Goal: Communication & Community: Share content

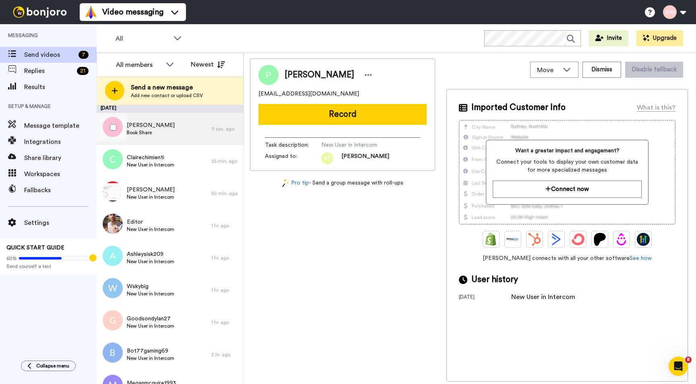
click at [139, 132] on span "Book Share" at bounding box center [151, 132] width 48 height 6
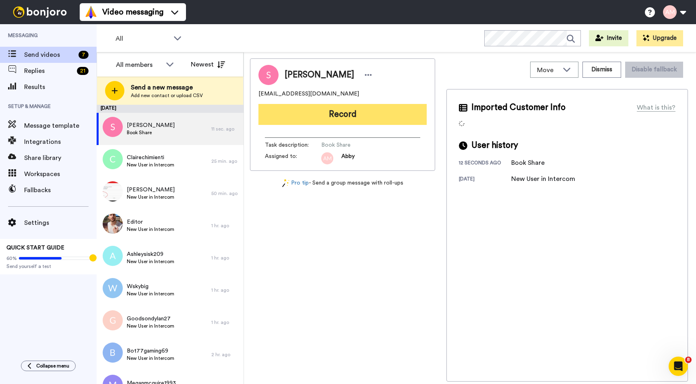
click at [294, 117] on button "Record" at bounding box center [343, 114] width 168 height 21
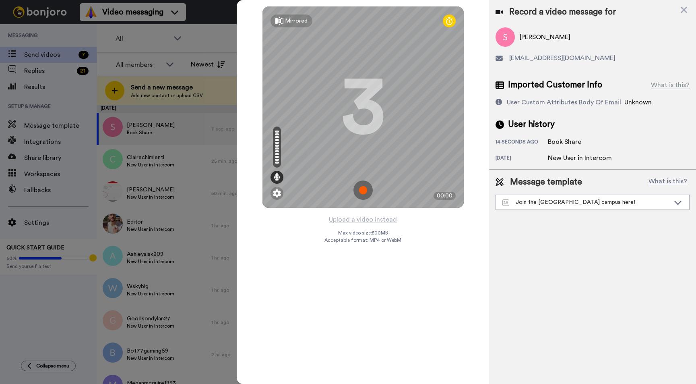
click at [361, 192] on img at bounding box center [363, 189] width 19 height 19
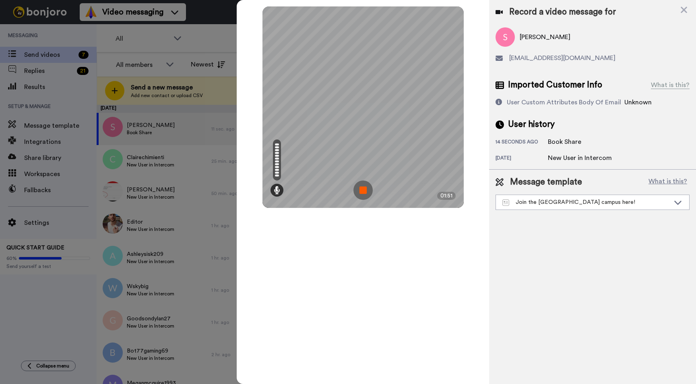
click at [364, 192] on img at bounding box center [363, 189] width 19 height 19
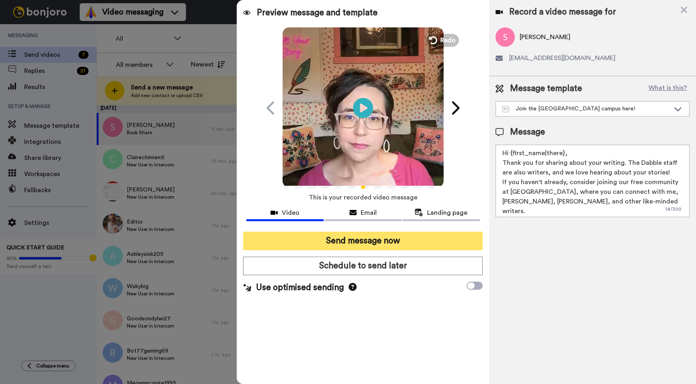
click at [366, 243] on button "Send message now" at bounding box center [363, 241] width 240 height 19
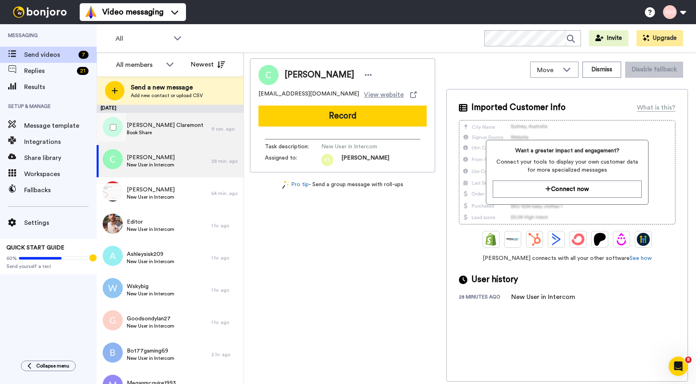
click at [156, 135] on span "Book Share" at bounding box center [165, 132] width 77 height 6
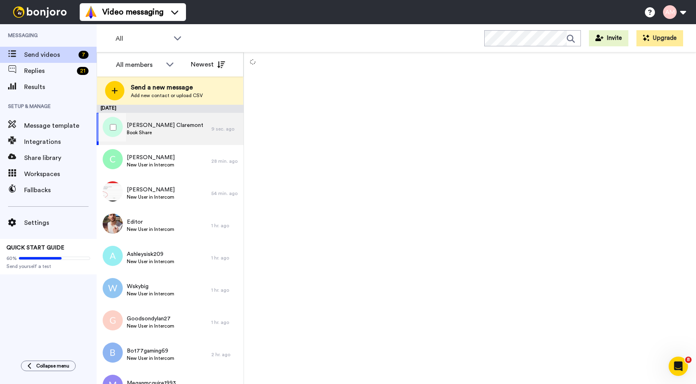
scroll to position [0, 0]
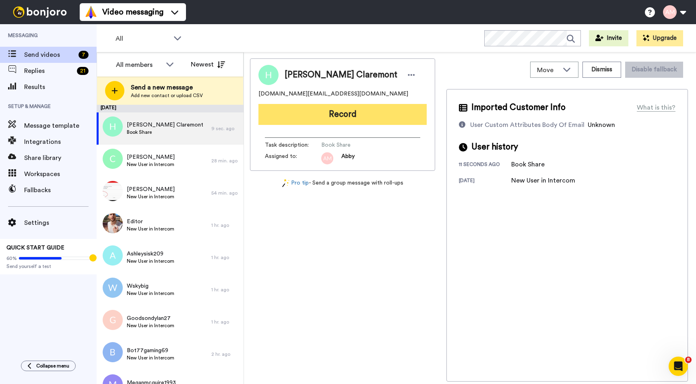
click at [329, 117] on button "Record" at bounding box center [343, 114] width 168 height 21
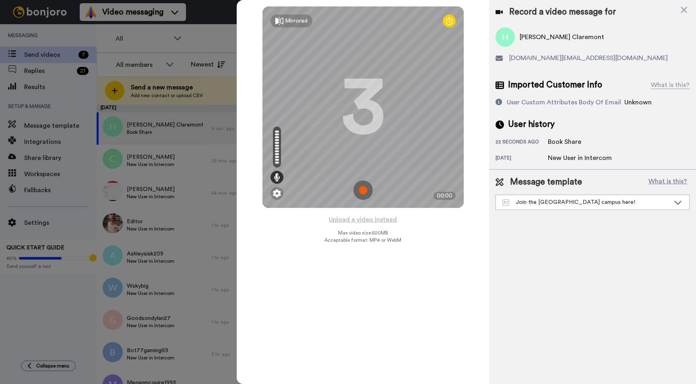
click at [360, 188] on img at bounding box center [363, 189] width 19 height 19
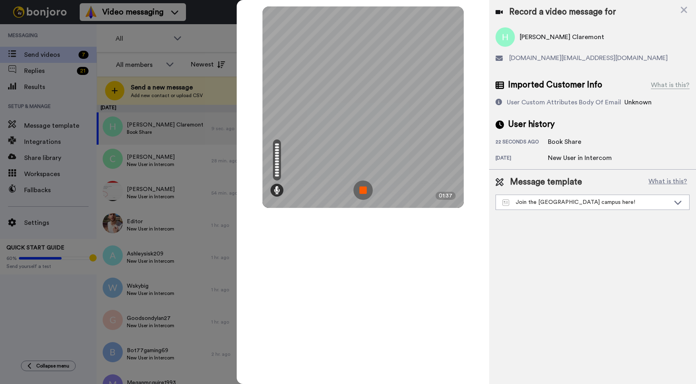
click at [360, 188] on img at bounding box center [363, 189] width 19 height 19
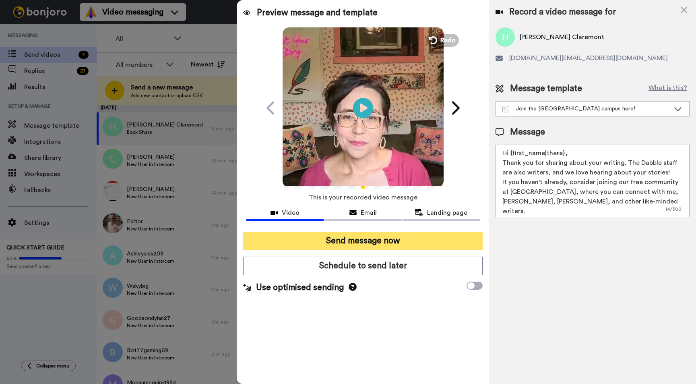
click at [341, 245] on button "Send message now" at bounding box center [363, 241] width 240 height 19
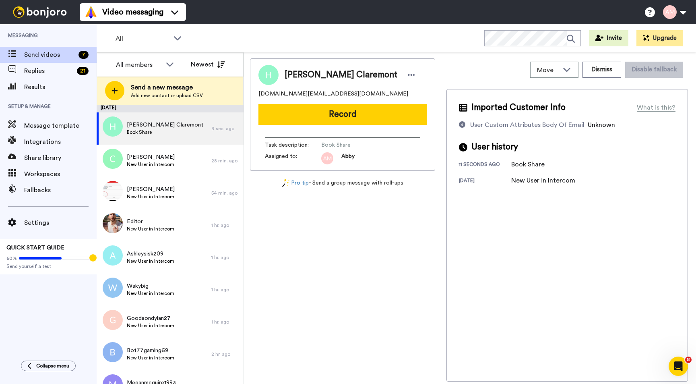
scroll to position [0, 0]
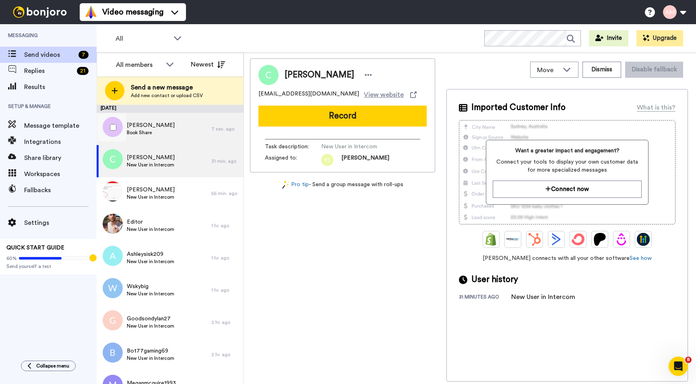
click at [127, 126] on span "[PERSON_NAME]" at bounding box center [151, 125] width 48 height 8
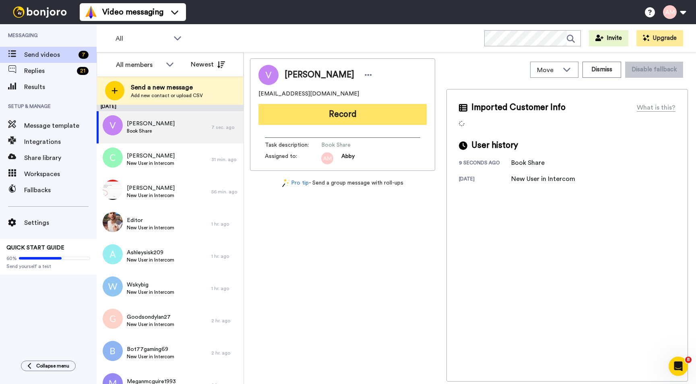
click at [328, 122] on button "Record" at bounding box center [343, 114] width 168 height 21
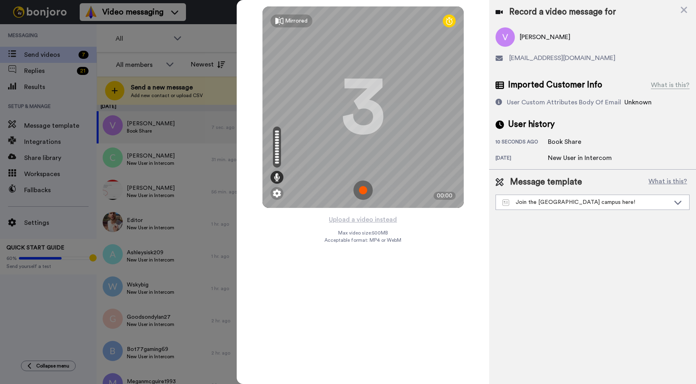
click at [361, 192] on img at bounding box center [363, 189] width 19 height 19
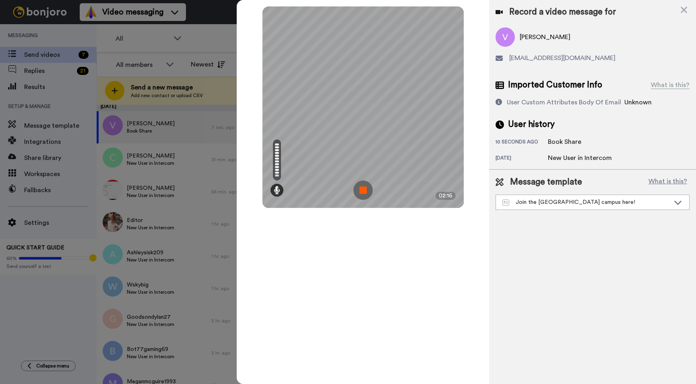
click at [363, 190] on img at bounding box center [363, 189] width 19 height 19
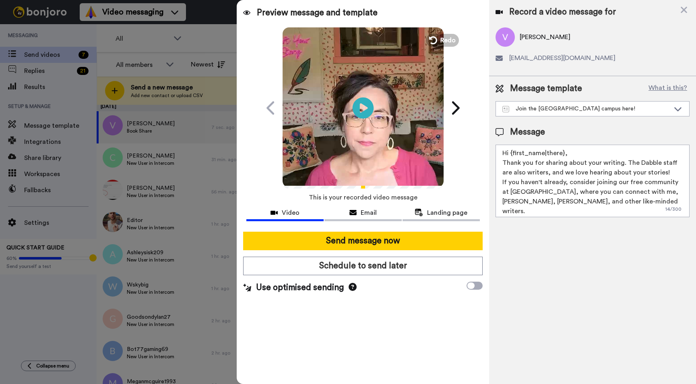
click at [364, 109] on icon "Play/Pause" at bounding box center [362, 108] width 21 height 38
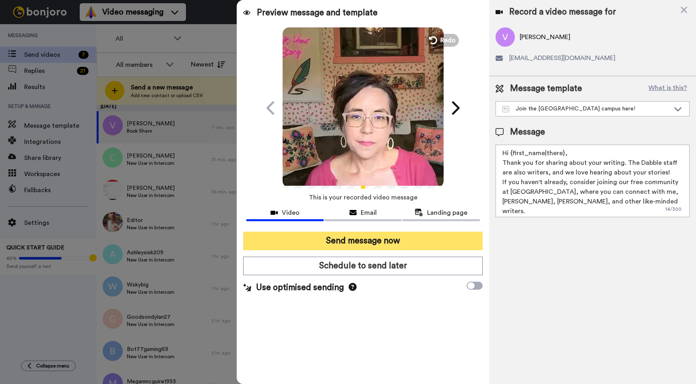
click at [358, 240] on button "Send message now" at bounding box center [363, 241] width 240 height 19
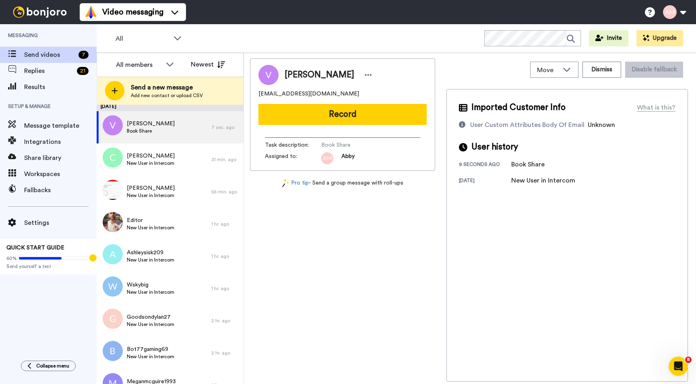
scroll to position [0, 0]
